Goal: Transaction & Acquisition: Purchase product/service

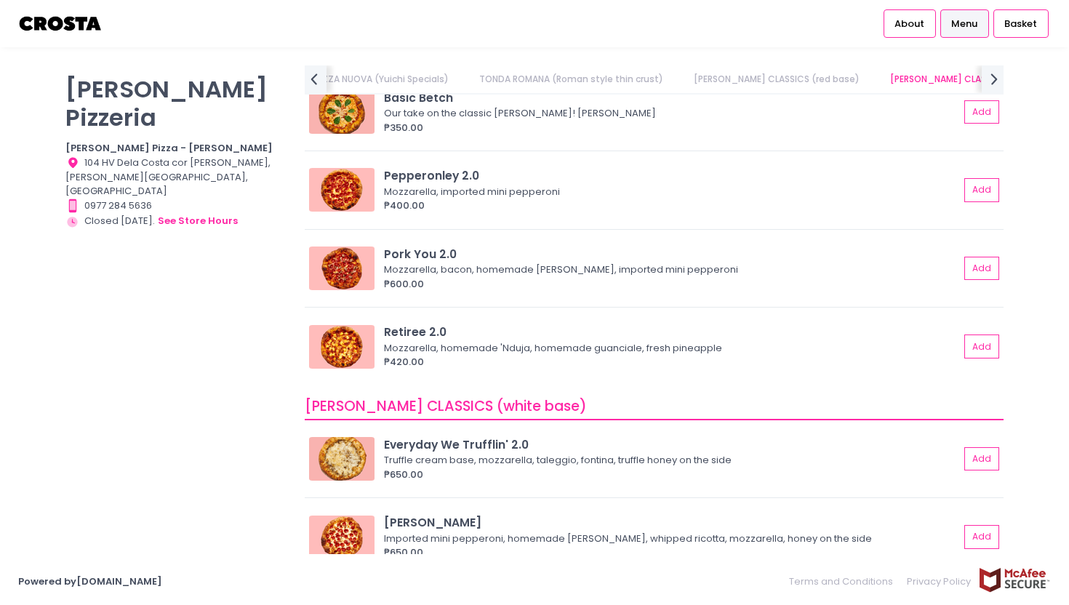
scroll to position [673, 0]
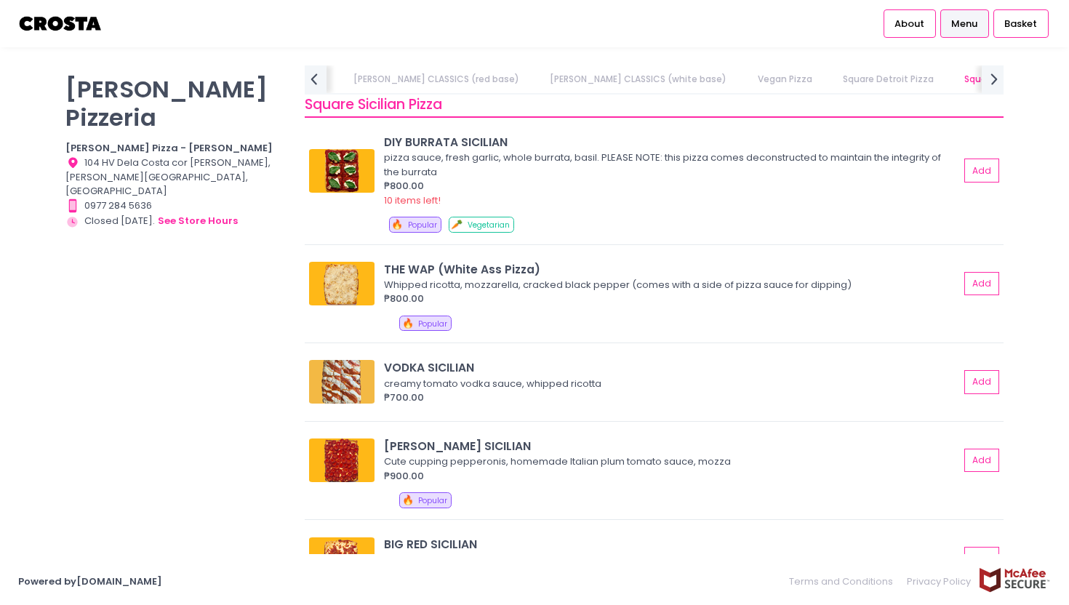
scroll to position [2128, 0]
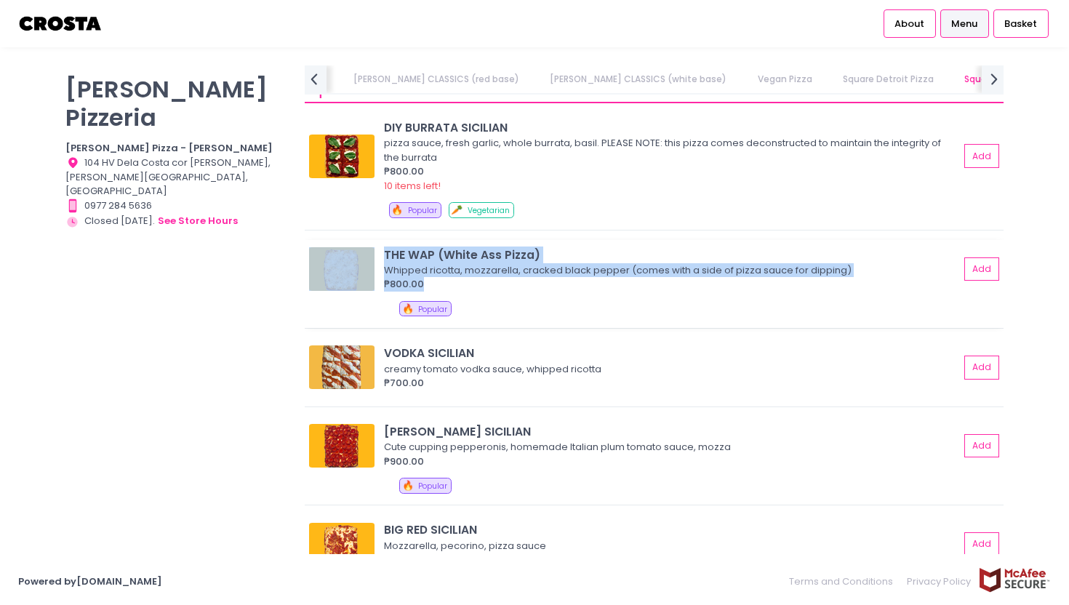
drag, startPoint x: 436, startPoint y: 287, endPoint x: 370, endPoint y: 257, distance: 72.3
click at [370, 257] on div "THE WAP (White Ass Pizza) Whipped ricotta, mozzarella, cracked black pepper (co…" at bounding box center [654, 269] width 690 height 45
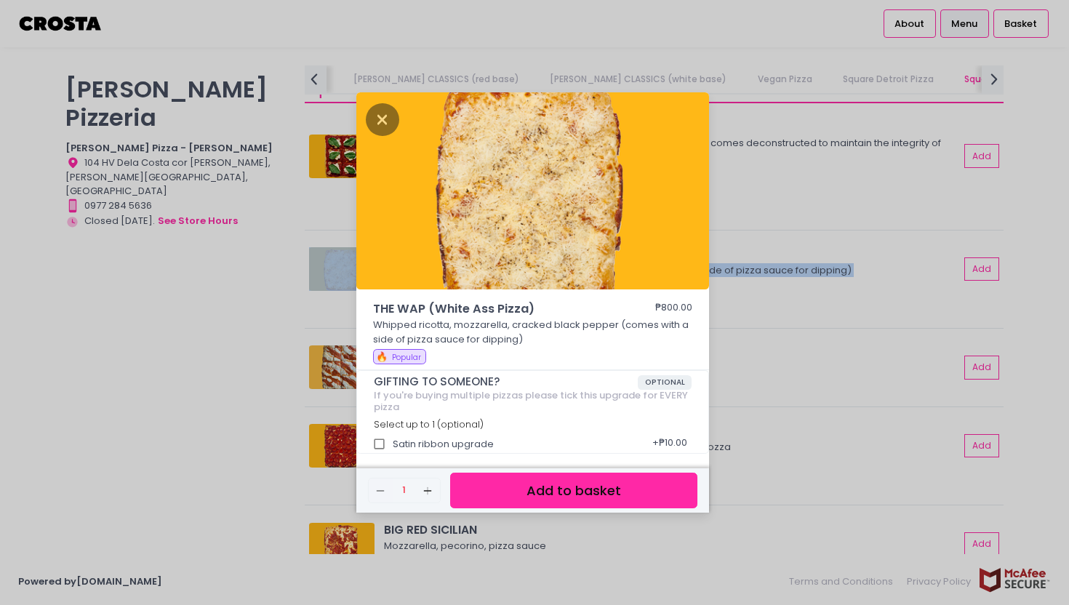
click at [273, 326] on div "THE WAP (White Ass Pizza) ₱800.00 Whipped ricotta, mozzarella, cracked black pe…" at bounding box center [534, 302] width 1069 height 605
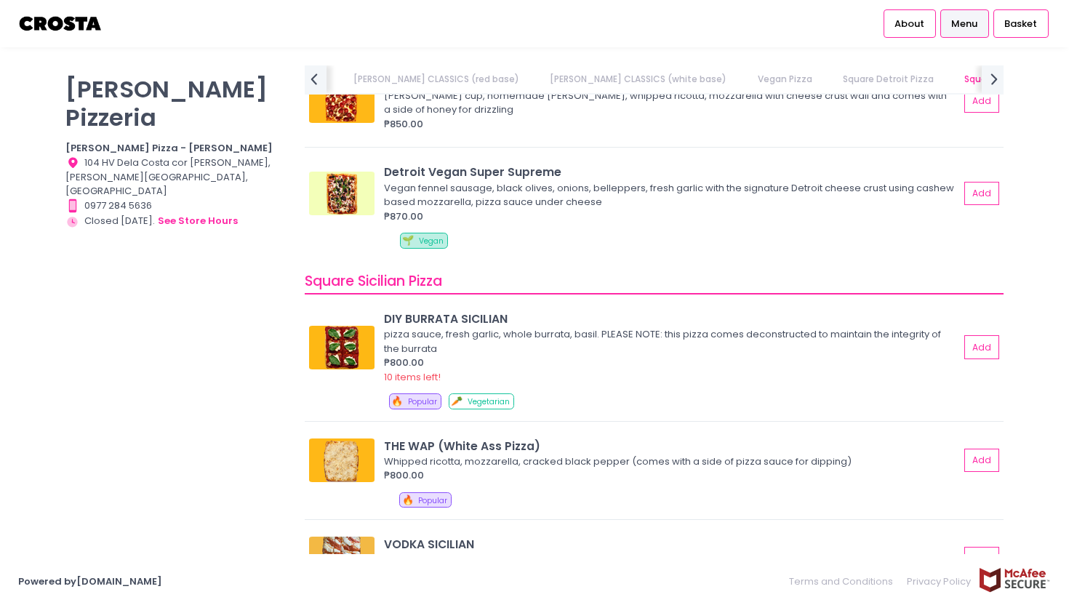
scroll to position [2133, 0]
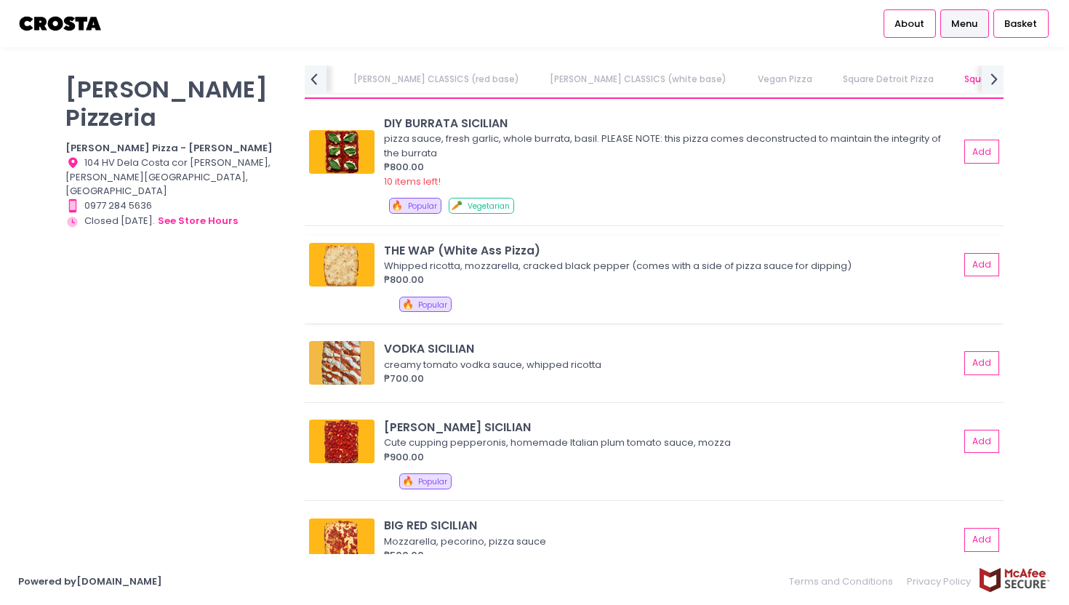
click at [335, 263] on img at bounding box center [341, 265] width 65 height 44
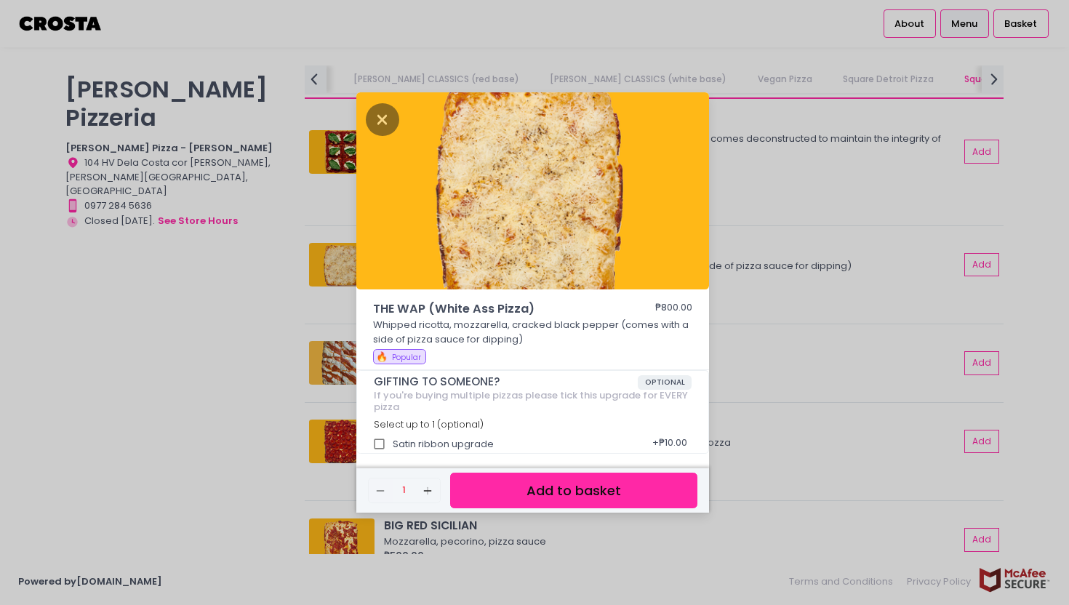
click at [281, 390] on div "THE WAP (White Ass Pizza) ₱800.00 Whipped ricotta, mozzarella, cracked black pe…" at bounding box center [534, 302] width 1069 height 605
click at [386, 126] on icon "Close" at bounding box center [382, 119] width 33 height 33
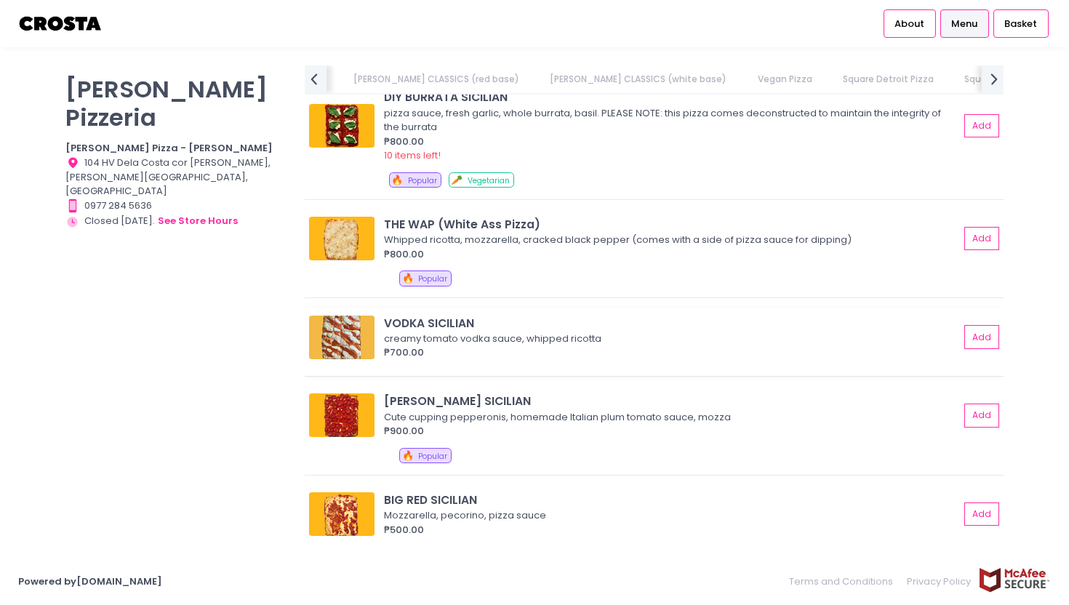
scroll to position [2160, 0]
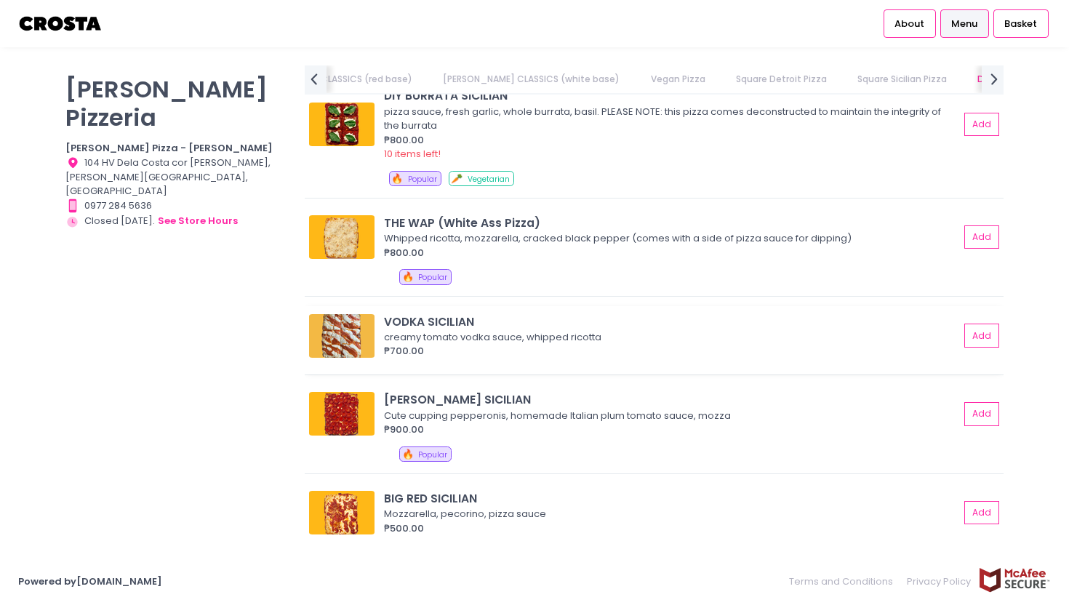
click at [348, 336] on img at bounding box center [341, 336] width 65 height 44
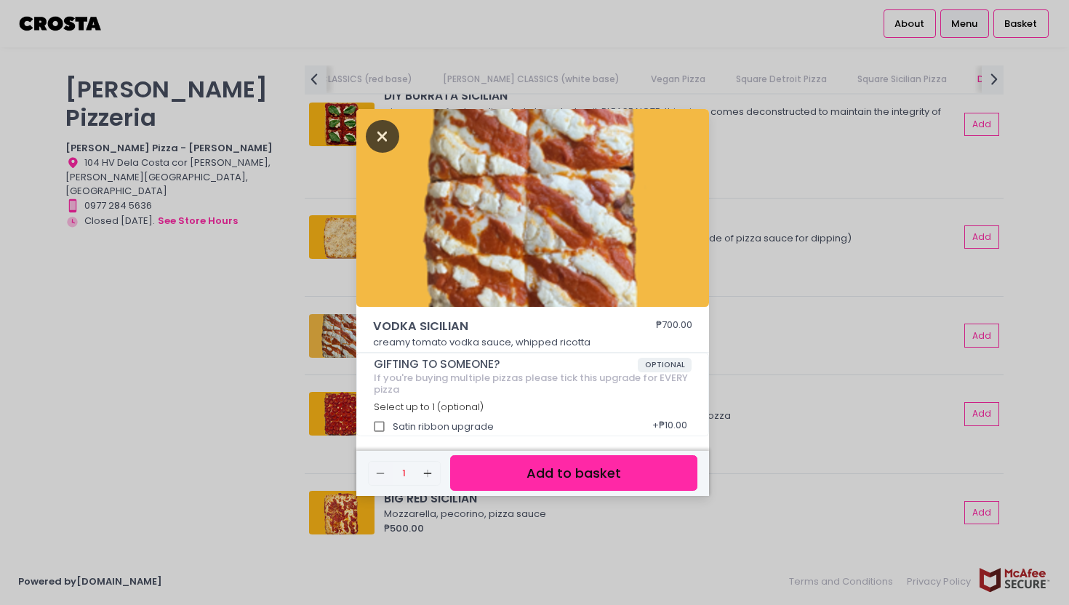
click at [373, 134] on icon "Close" at bounding box center [382, 136] width 33 height 33
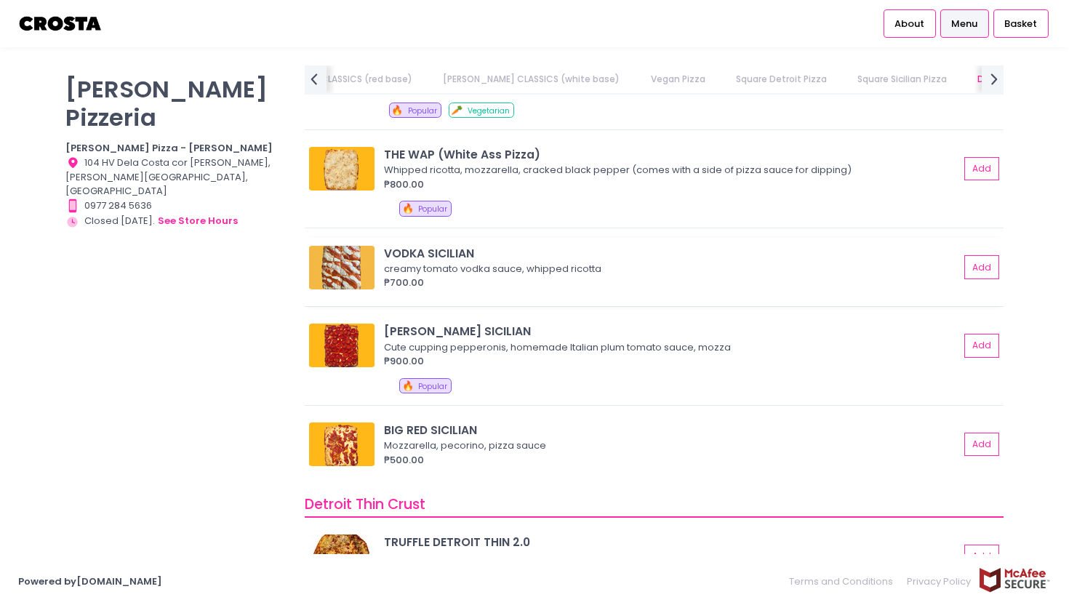
scroll to position [2233, 0]
